Goal: Book appointment/travel/reservation

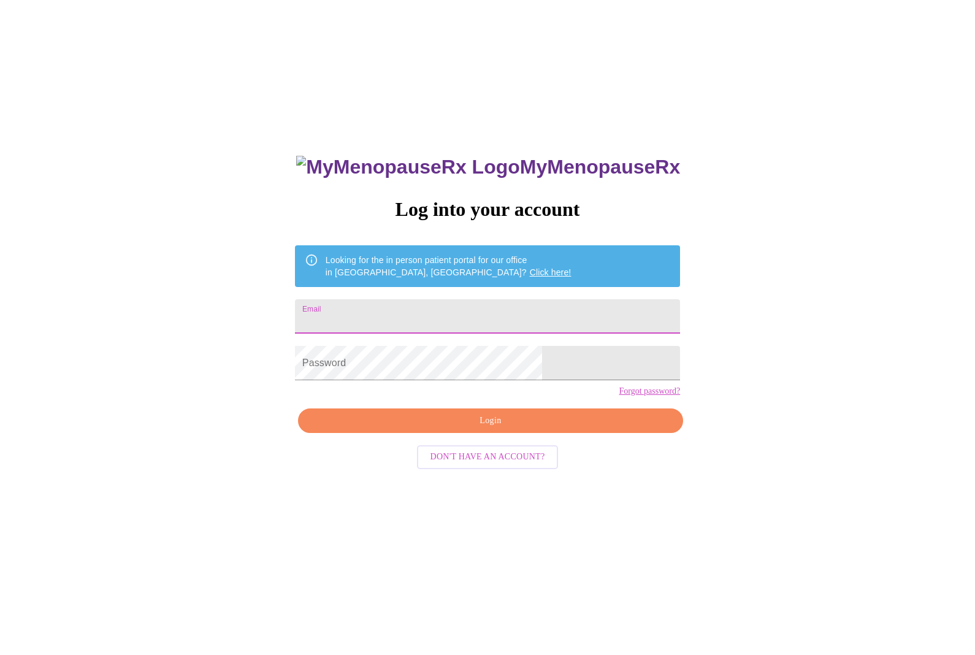
click at [450, 323] on input "Email" at bounding box center [487, 316] width 385 height 34
type input "catalina_restrepo@icloud.com"
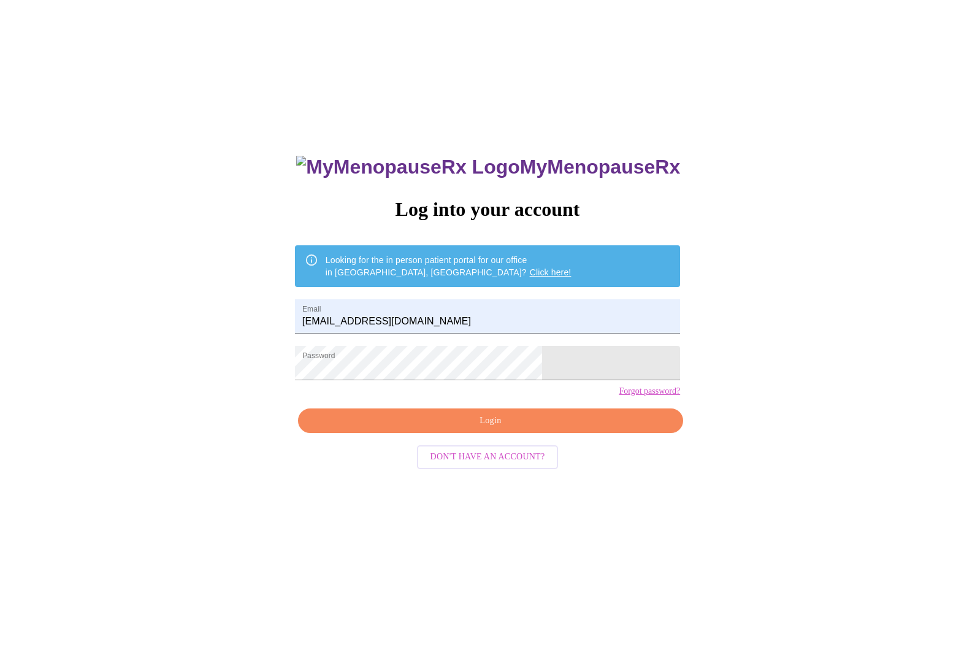
click at [484, 429] on span "Login" at bounding box center [490, 420] width 357 height 15
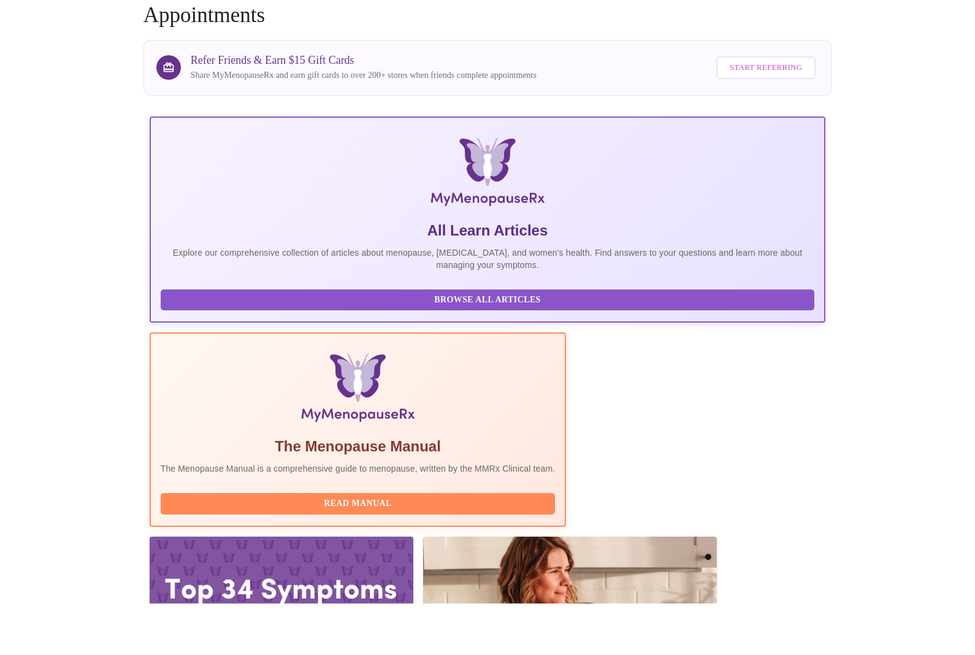
scroll to position [96, 0]
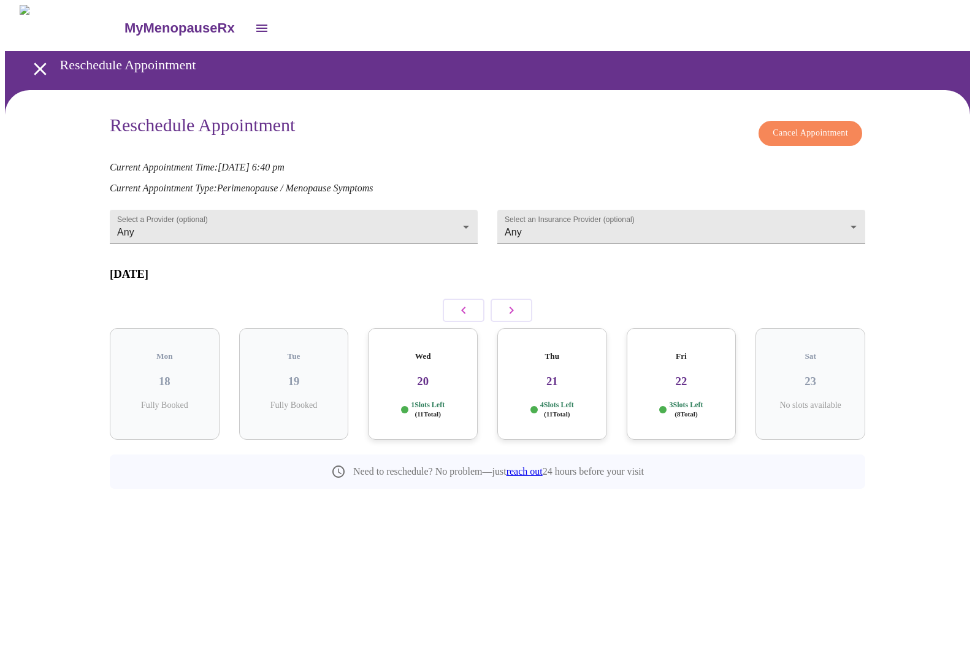
click at [518, 303] on icon "button" at bounding box center [511, 310] width 15 height 15
click at [670, 375] on h3 "08" at bounding box center [682, 381] width 90 height 13
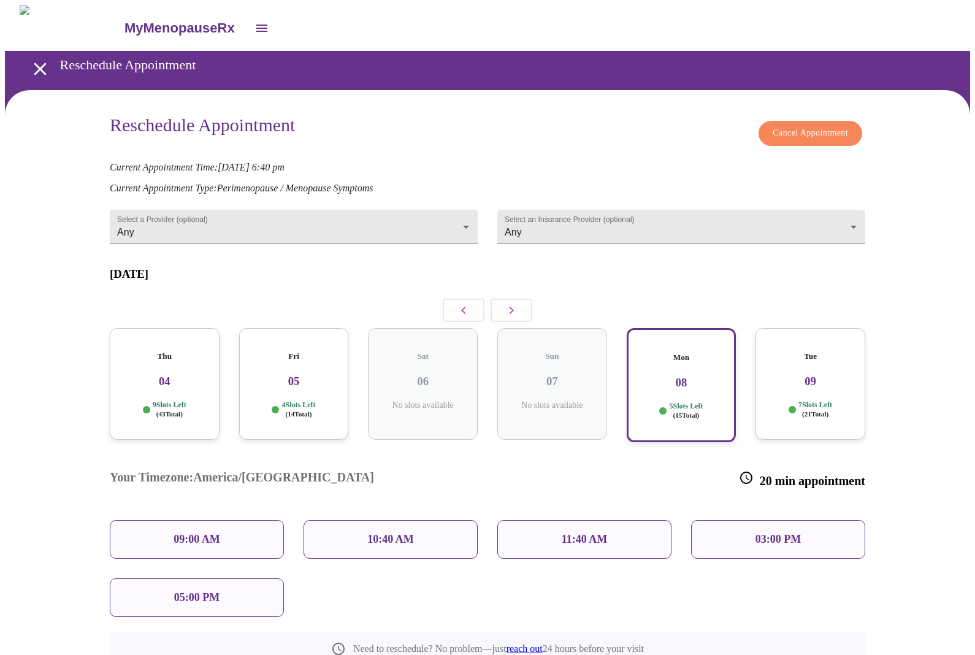
click at [828, 375] on h3 "09" at bounding box center [811, 381] width 90 height 13
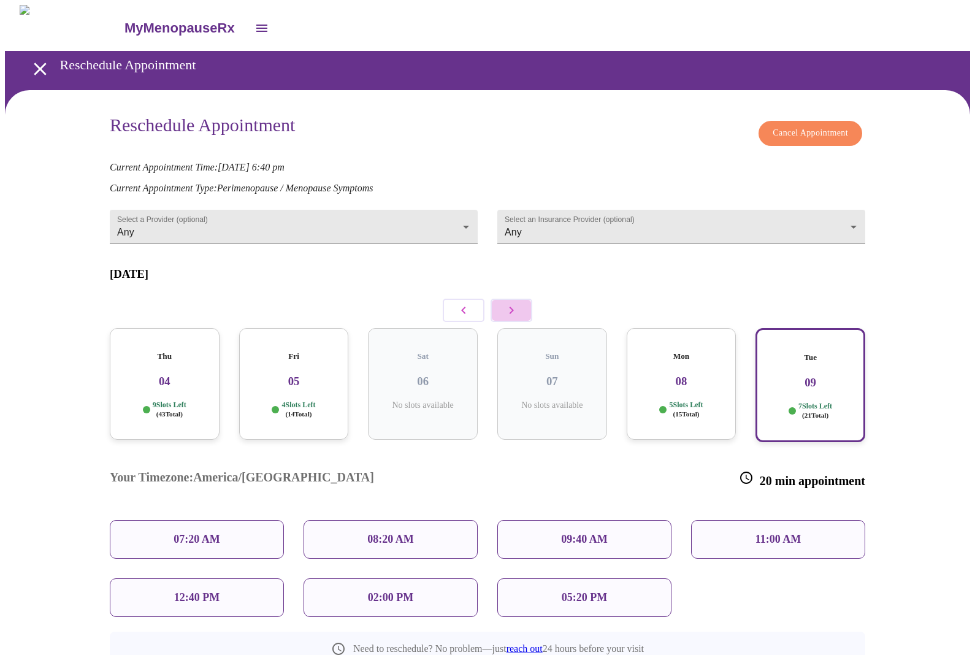
click at [507, 303] on icon "button" at bounding box center [511, 310] width 15 height 15
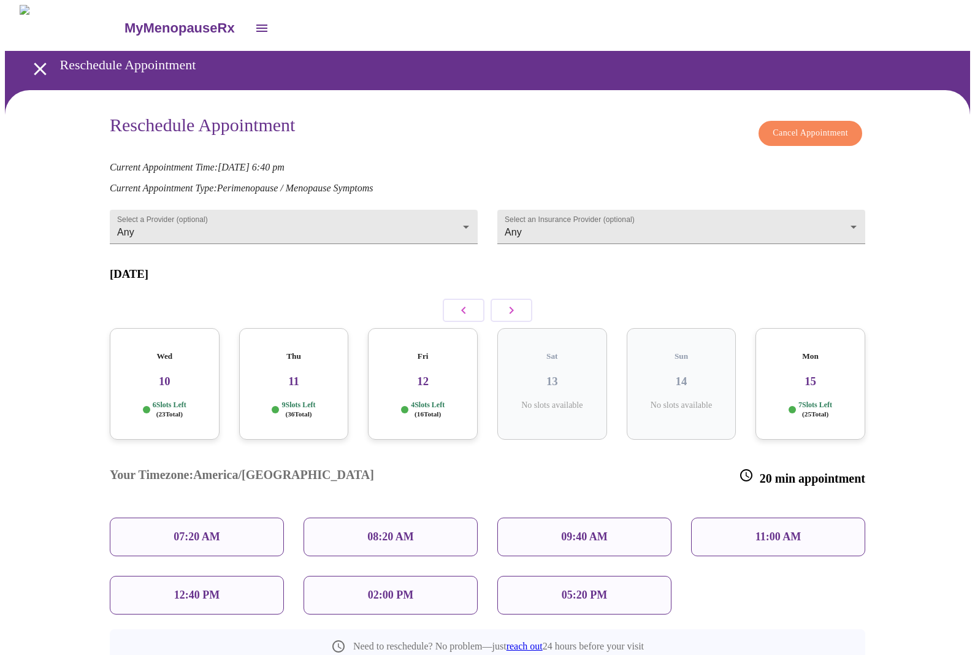
click at [182, 379] on div "Wed 10 6 Slots Left ( 23 Total)" at bounding box center [165, 384] width 110 height 112
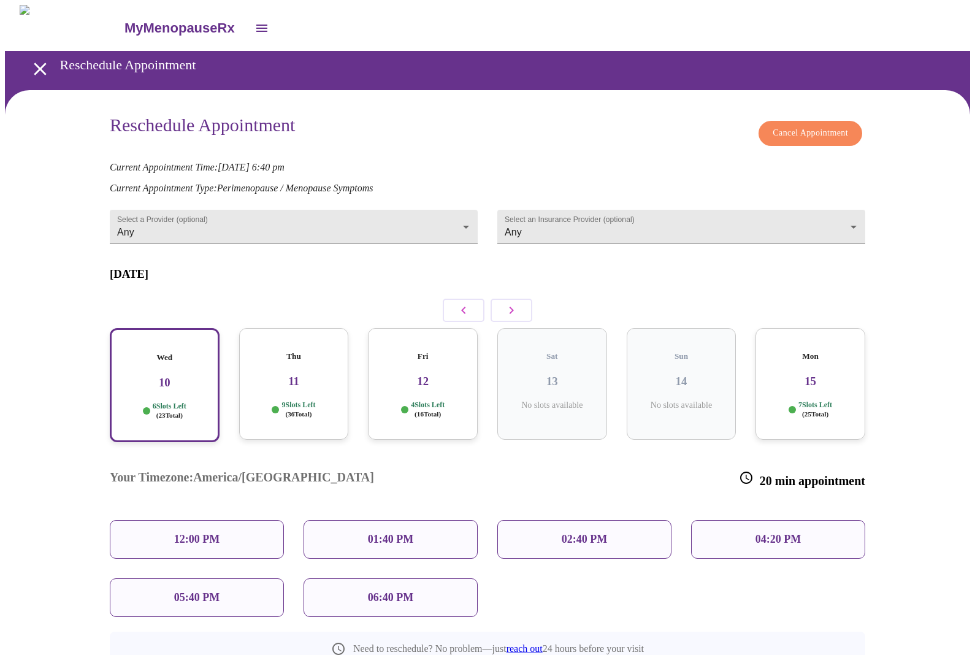
click at [459, 303] on icon "button" at bounding box center [463, 310] width 15 height 15
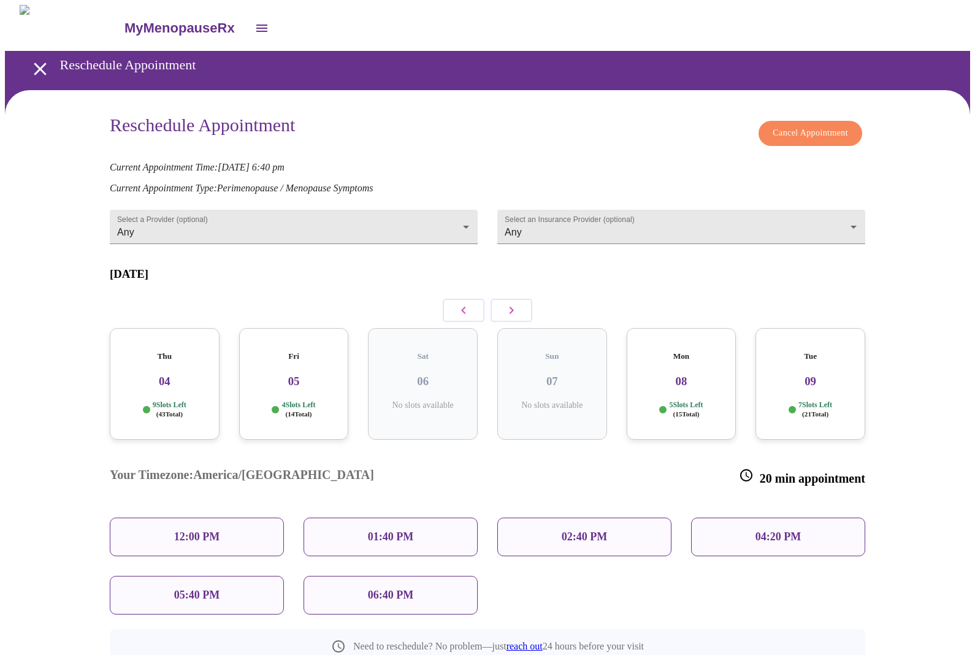
click at [780, 375] on h3 "09" at bounding box center [811, 381] width 90 height 13
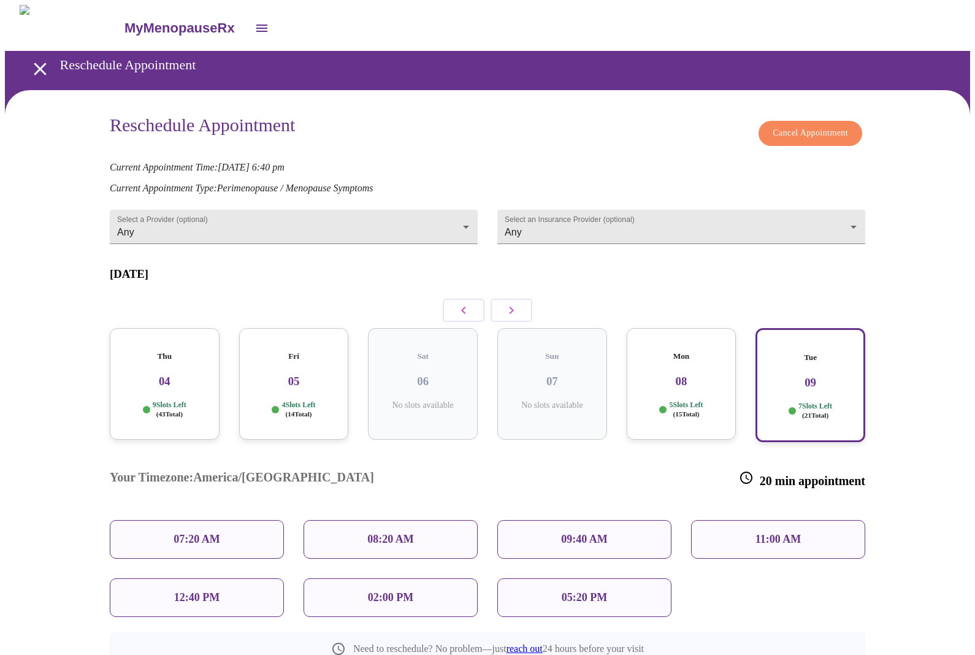
click at [244, 578] on div "12:40 PM" at bounding box center [197, 597] width 174 height 39
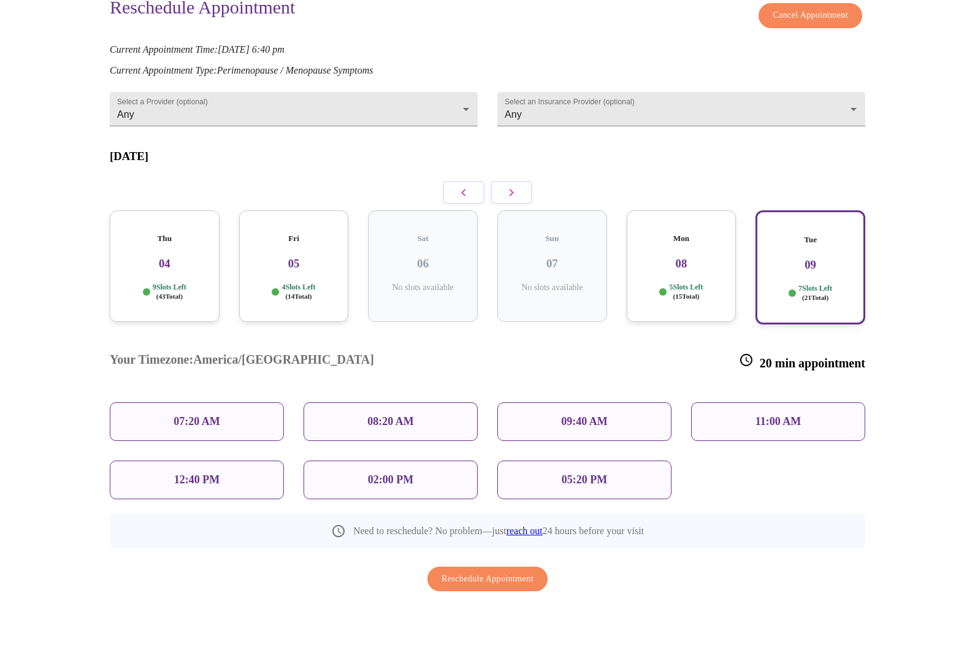
scroll to position [72, 0]
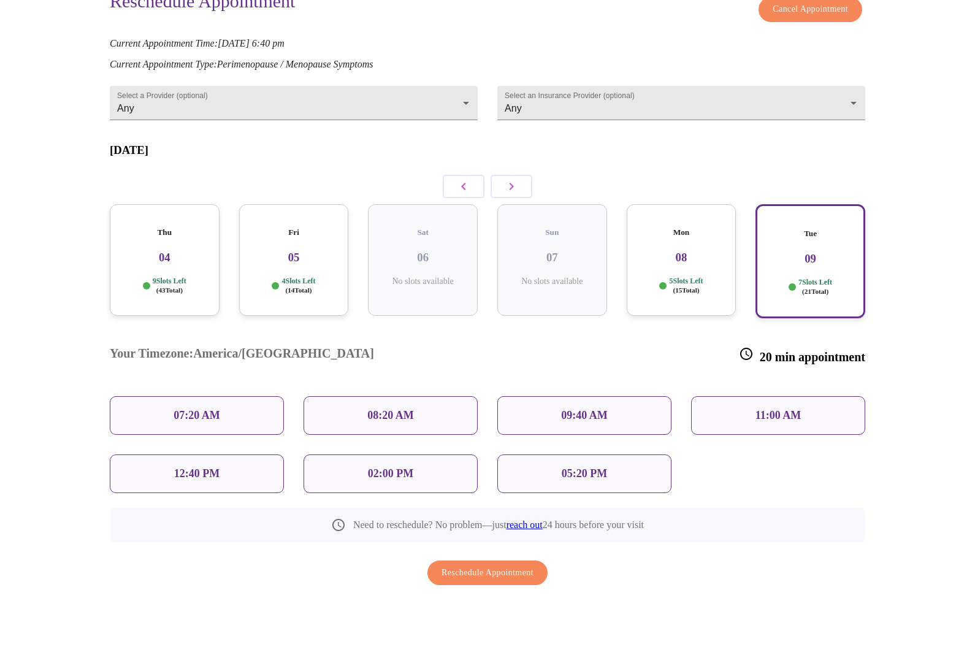
click at [228, 506] on div "12:40 PM" at bounding box center [197, 525] width 174 height 39
click at [214, 519] on p "12:40 PM" at bounding box center [196, 525] width 45 height 13
click at [395, 103] on body "MyMenopauseRx Reschedule Appointment Reschedule Appointment Cancel Appointment …" at bounding box center [488, 316] width 966 height 766
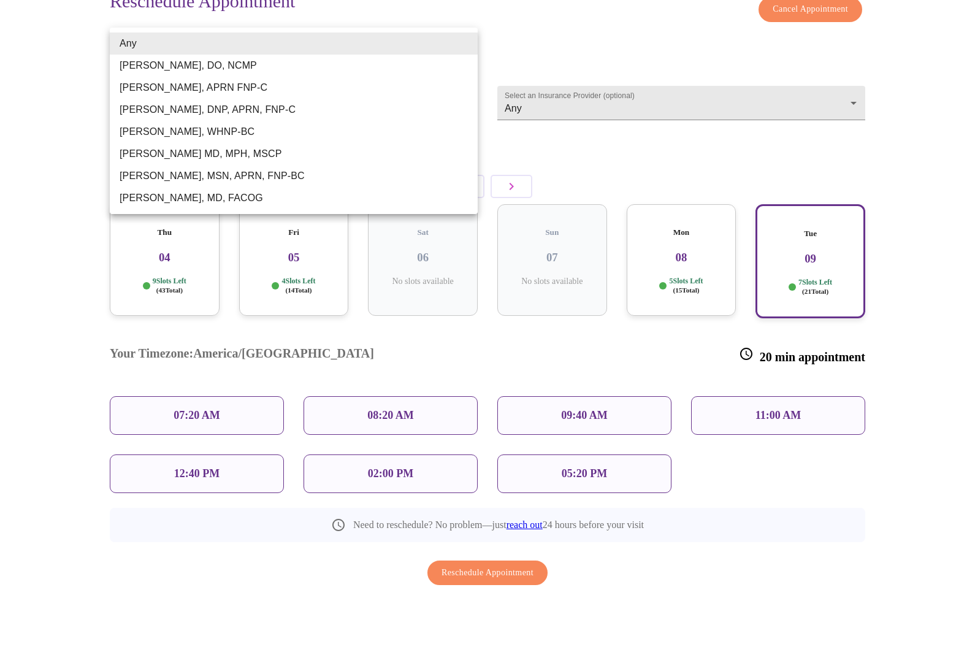
click at [223, 128] on li "[PERSON_NAME], APRN FNP-C" at bounding box center [294, 139] width 368 height 22
type input "[PERSON_NAME], APRN FNP-C"
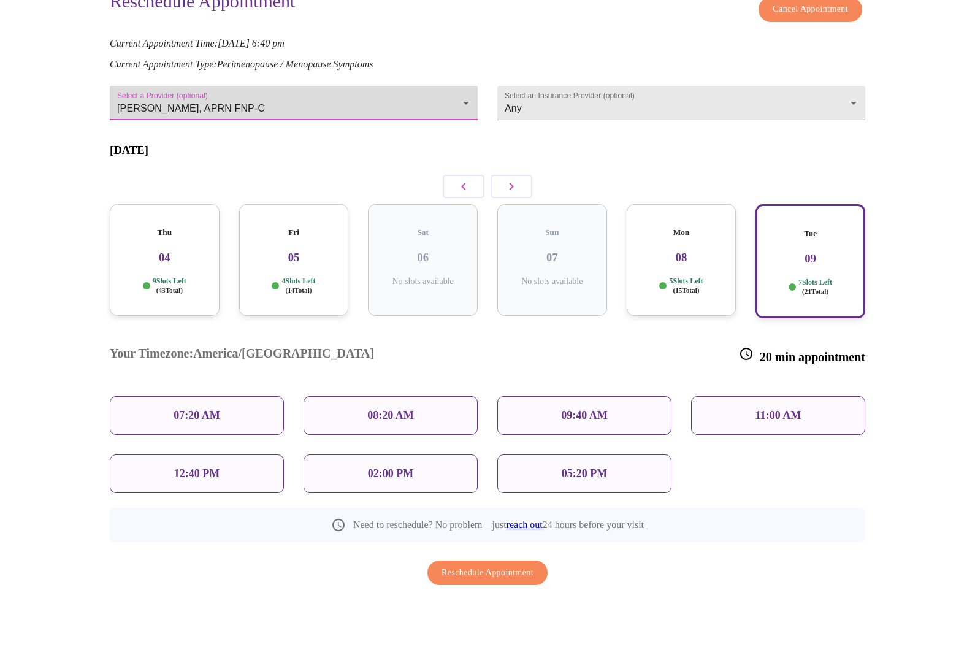
scroll to position [10, 0]
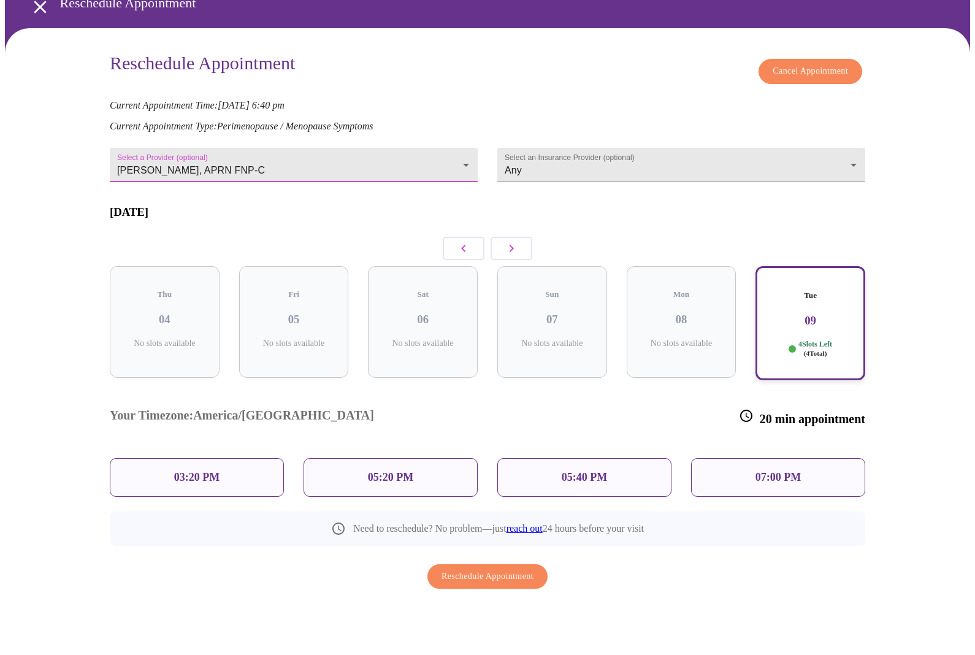
click at [521, 288] on button "button" at bounding box center [512, 299] width 42 height 23
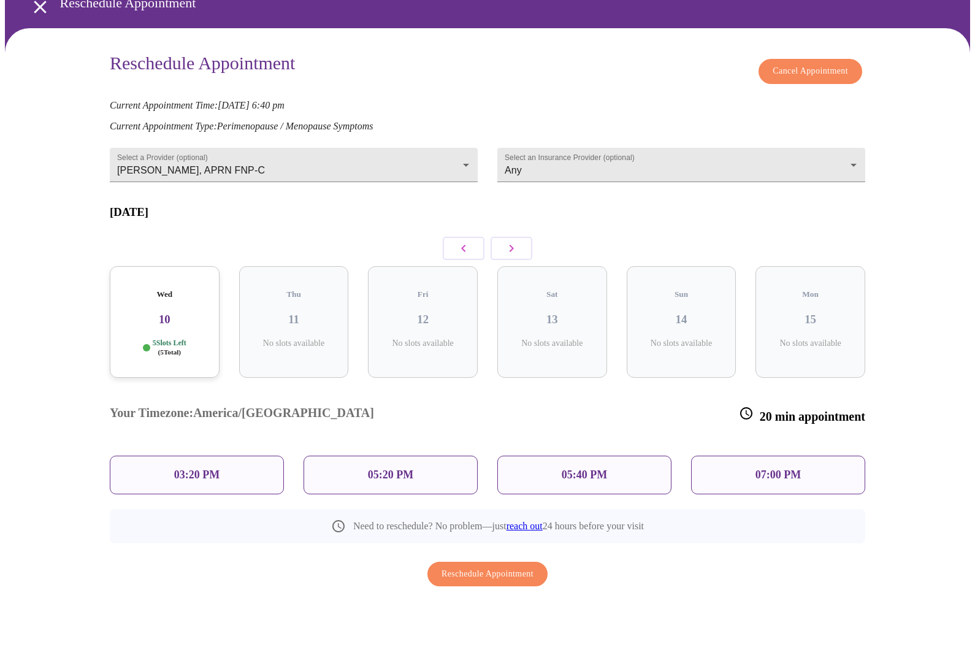
click at [455, 288] on button "button" at bounding box center [464, 299] width 42 height 23
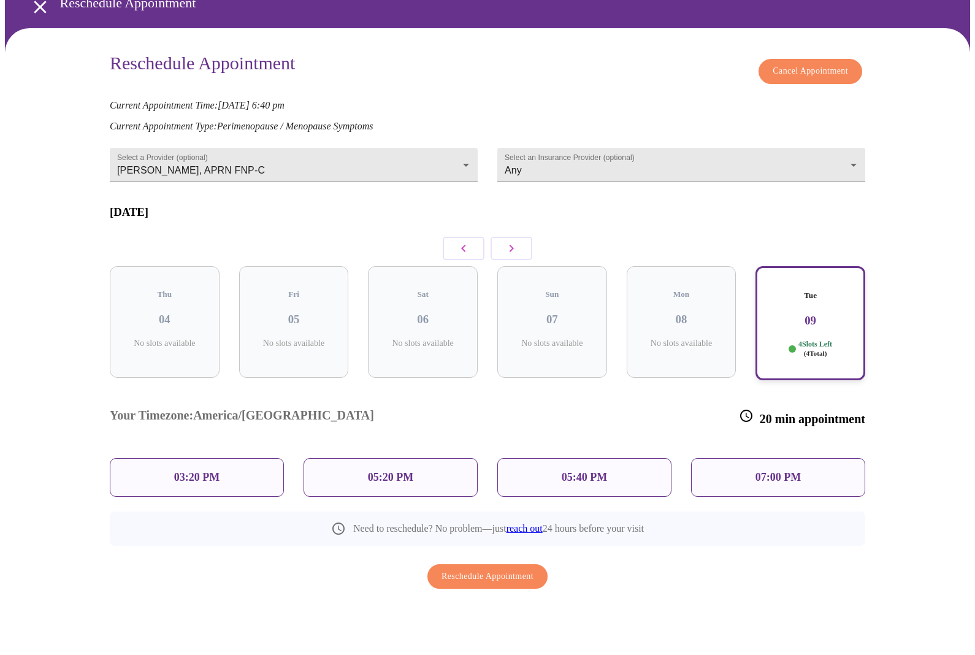
click at [523, 288] on button "button" at bounding box center [512, 299] width 42 height 23
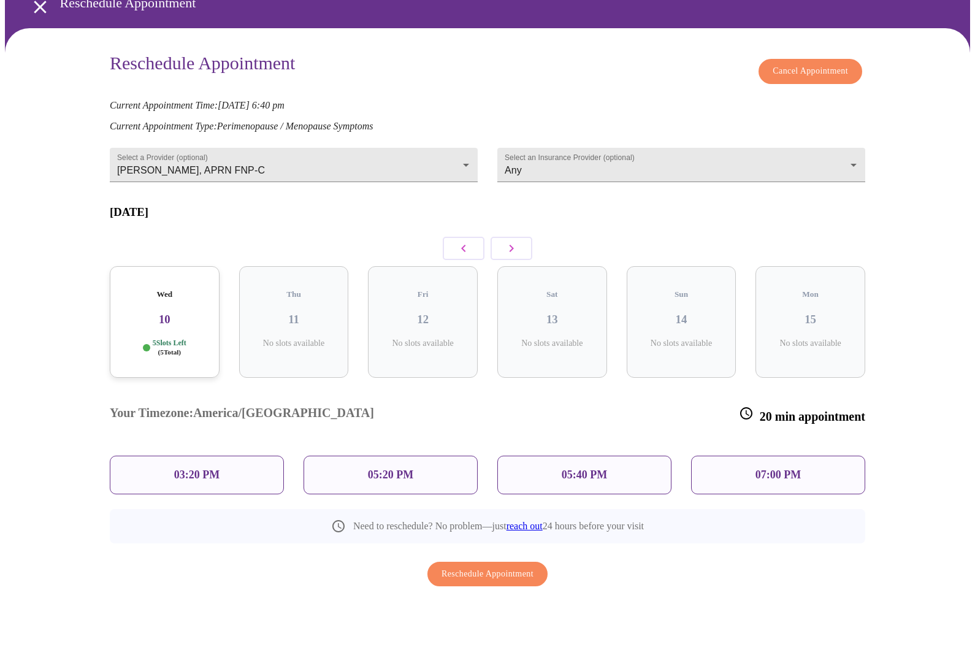
click at [179, 390] on p "5 Slots Left ( 5 Total)" at bounding box center [170, 399] width 34 height 18
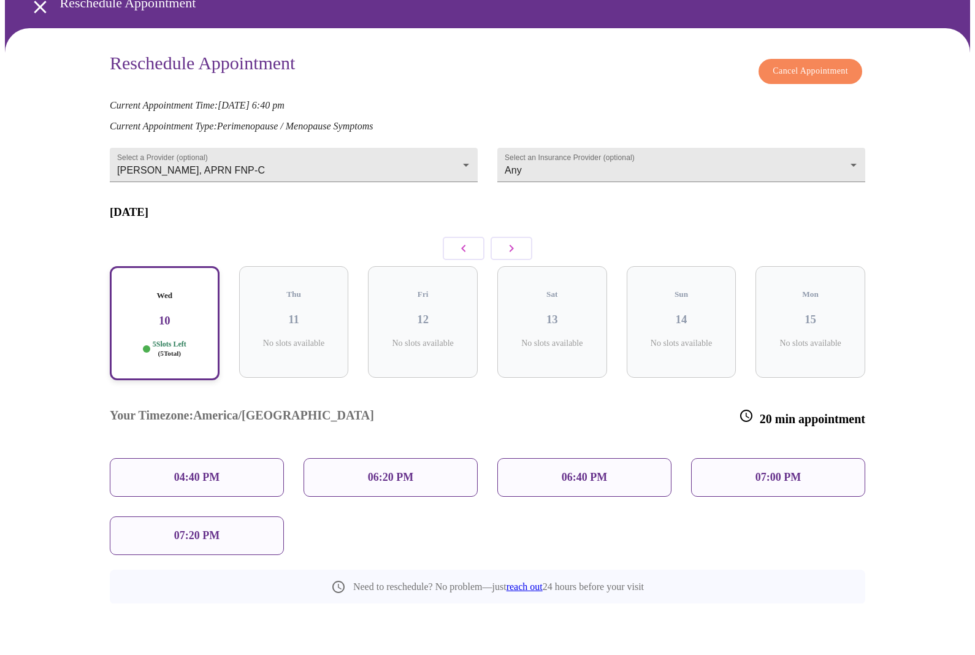
click at [463, 296] on icon "button" at bounding box center [463, 299] width 4 height 7
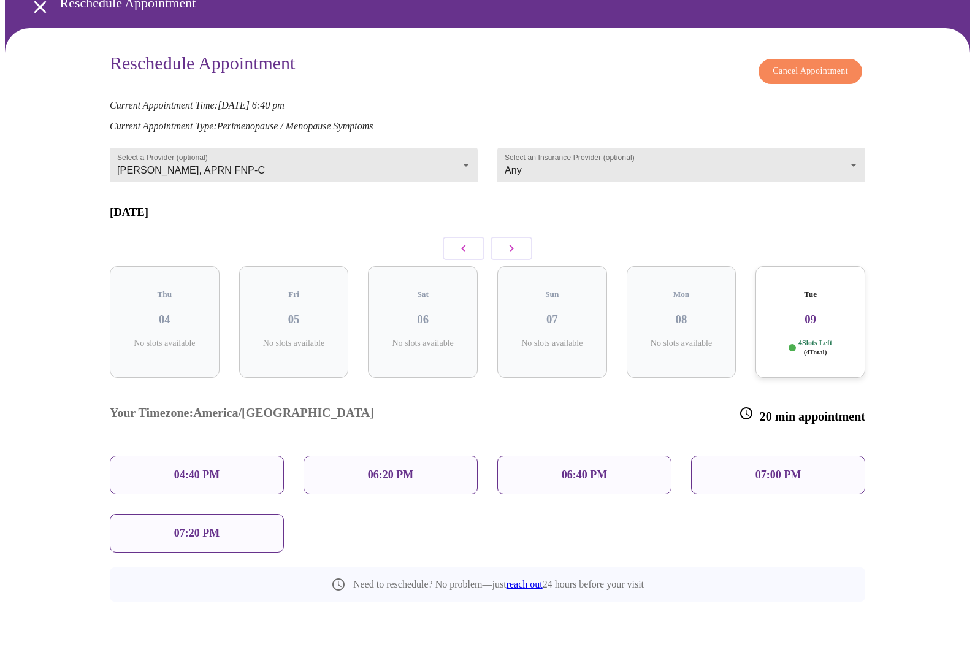
click at [605, 520] on p "06:40 PM" at bounding box center [584, 526] width 45 height 13
click at [602, 520] on p "06:40 PM" at bounding box center [584, 526] width 45 height 13
click at [814, 318] on div "Tue 09 4 Slots Left ( 4 Total)" at bounding box center [811, 374] width 110 height 112
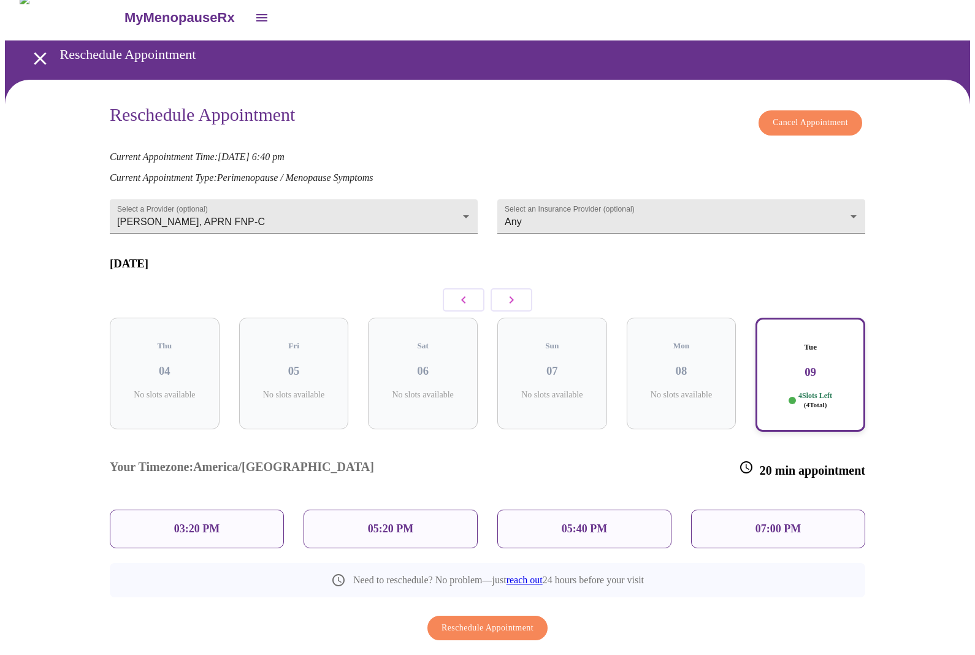
click at [562, 523] on p "05:40 PM" at bounding box center [584, 529] width 45 height 13
click at [494, 621] on span "Reschedule Appointment" at bounding box center [488, 628] width 92 height 15
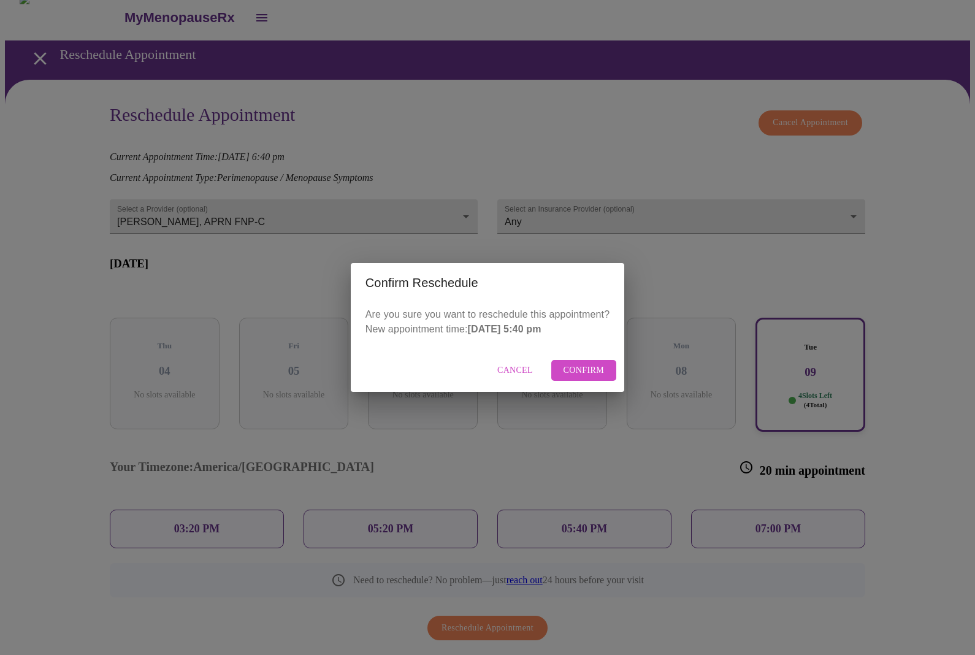
click at [596, 368] on span "Confirm" at bounding box center [584, 370] width 41 height 15
